Goal: Find specific page/section: Find specific page/section

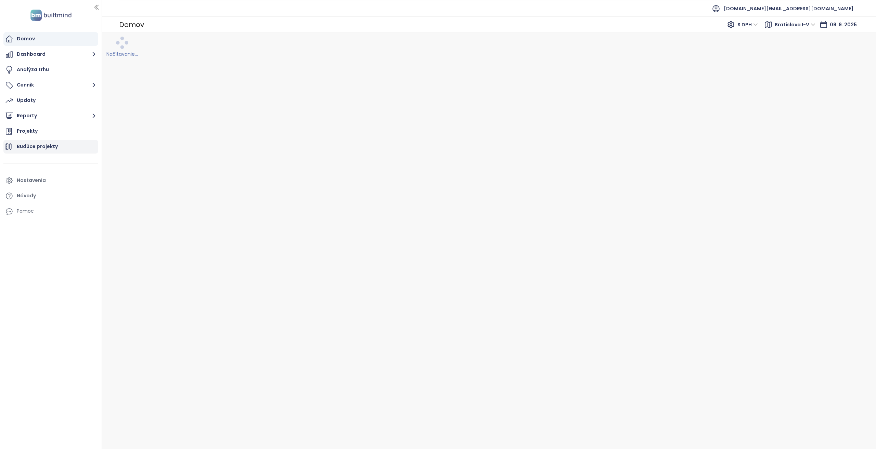
drag, startPoint x: 31, startPoint y: 136, endPoint x: 34, endPoint y: 143, distance: 7.2
click at [31, 135] on div "Projekty" at bounding box center [50, 132] width 95 height 14
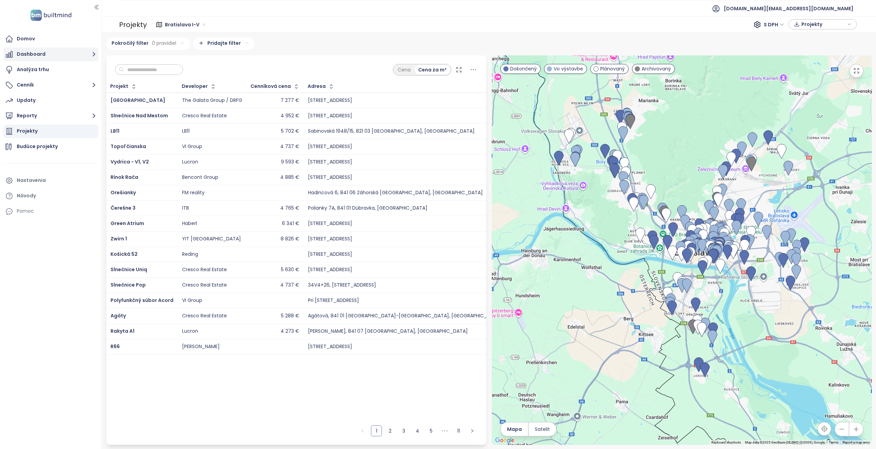
click at [43, 54] on button "Dashboard" at bounding box center [50, 55] width 95 height 14
